Goal: Entertainment & Leisure: Consume media (video, audio)

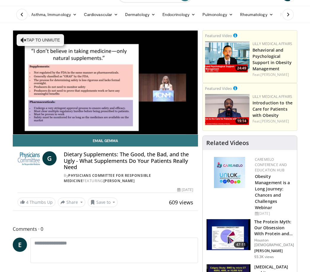
scroll to position [15, 0]
click at [172, 159] on h4 "Dietary Supplements: The Good, the Bad, and the Ugly - What Supplements Do Your…" at bounding box center [128, 160] width 129 height 19
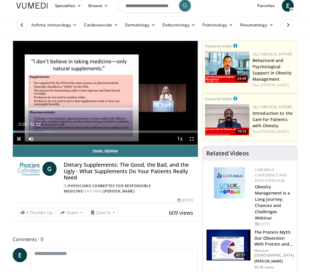
scroll to position [5, 0]
